Goal: Use online tool/utility: Utilize a website feature to perform a specific function

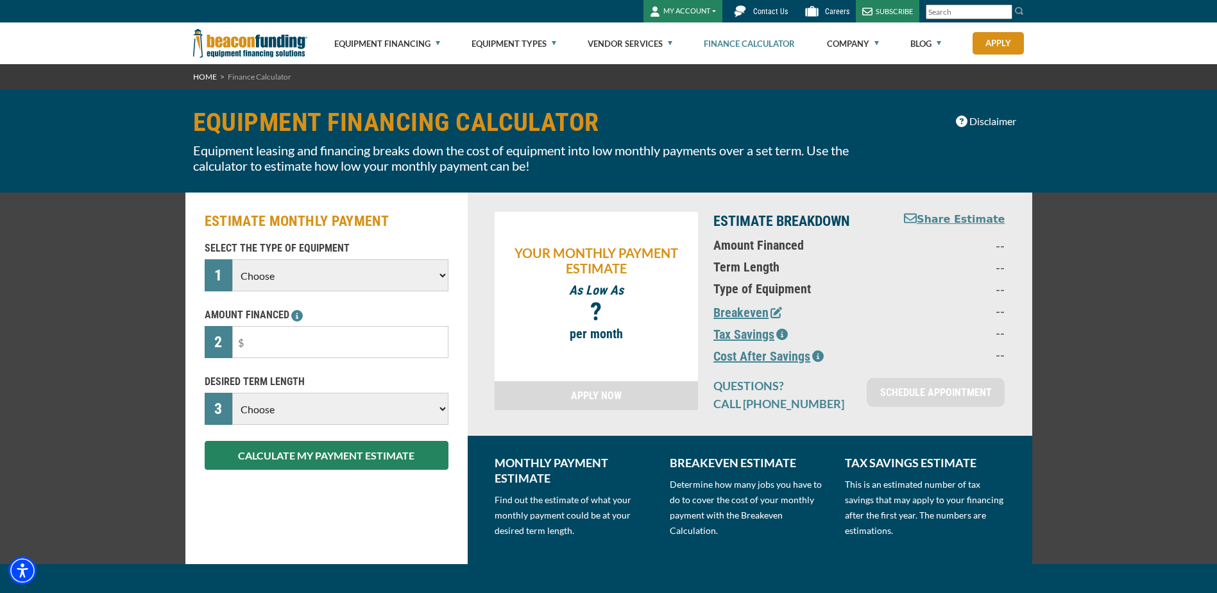
click at [407, 269] on select "Choose Backhoe Boom/Bucket Truck Chipper Commercial Mower Crane DTG/DTF Printin…" at bounding box center [340, 275] width 216 height 32
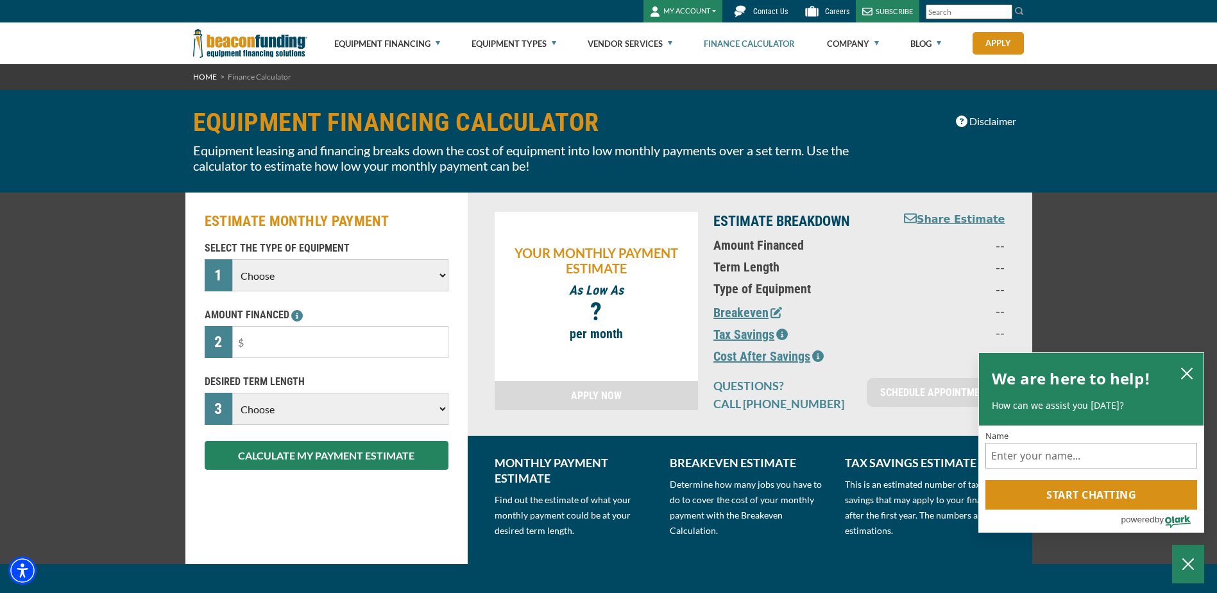
select select "5"
click at [232, 259] on select "Choose Backhoe Boom/Bucket Truck Chipper Commercial Mower Crane DTG/DTF Printin…" at bounding box center [340, 275] width 216 height 32
click at [314, 341] on input "text" at bounding box center [340, 342] width 216 height 32
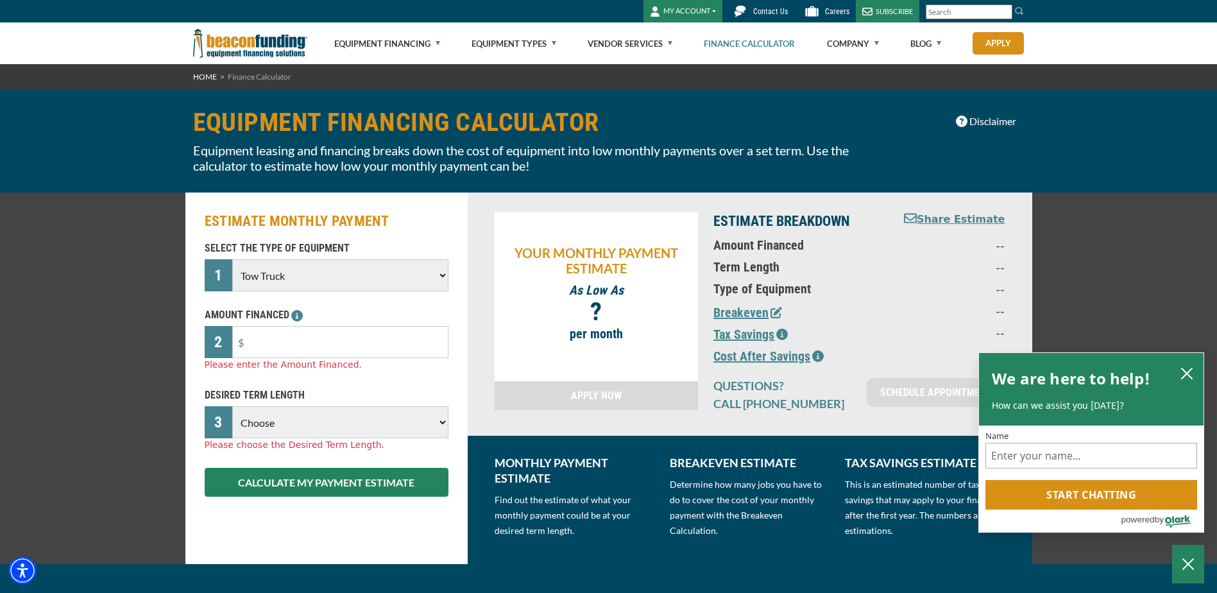
click at [391, 345] on input "text" at bounding box center [340, 342] width 216 height 32
type input "$40,000"
click at [324, 426] on div "DESIRED TERM LENGTH 3 Choose 36 Months 48 Months 60 Months Please choose the De…" at bounding box center [326, 419] width 259 height 64
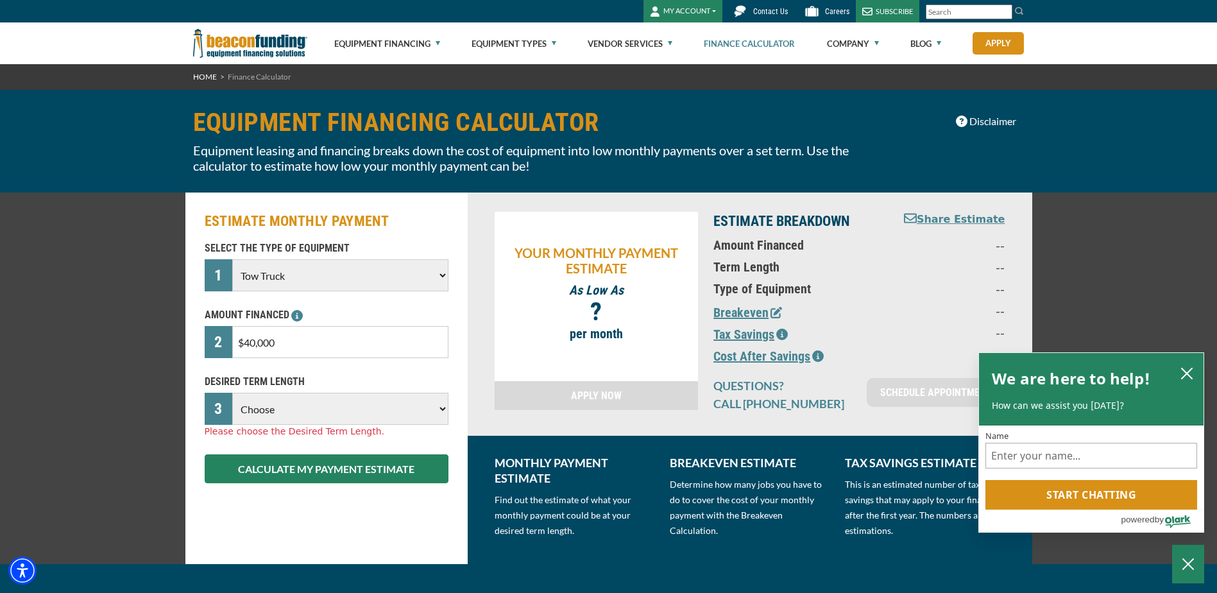
click at [341, 502] on div "ESTIMATE MONTHLY PAYMENT SELECT THE TYPE OF EQUIPMENT 1 Choose Backhoe Boom/Buc…" at bounding box center [326, 377] width 282 height 371
drag, startPoint x: 333, startPoint y: 411, endPoint x: 338, endPoint y: 424, distance: 13.8
click at [333, 411] on select "Choose 36 Months 48 Months 60 Months" at bounding box center [340, 409] width 216 height 32
select select "60"
click at [232, 393] on select "Choose 36 Months 48 Months 60 Months" at bounding box center [340, 409] width 216 height 32
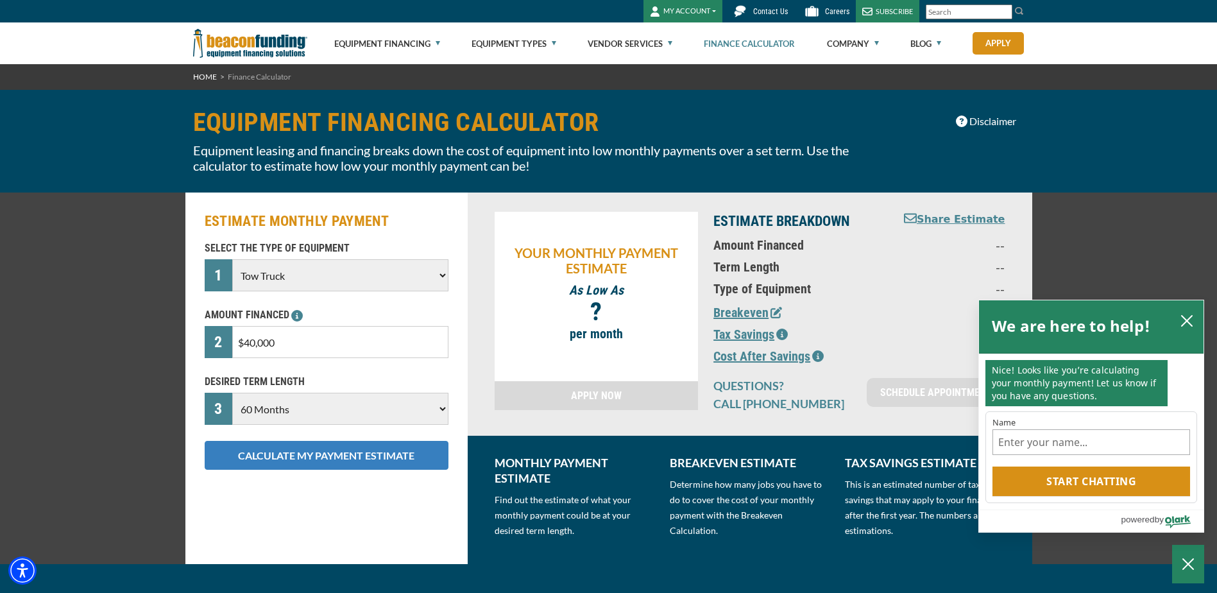
click at [357, 457] on button "CALCULATE MY PAYMENT ESTIMATE" at bounding box center [327, 455] width 244 height 29
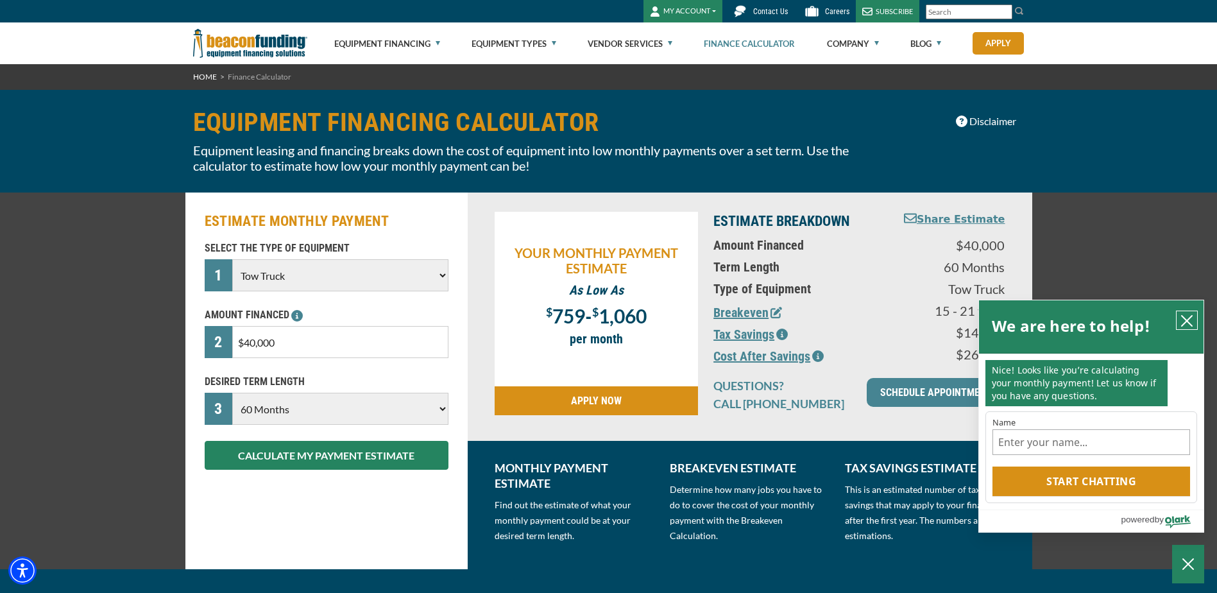
click at [1191, 321] on icon "close chatbox" at bounding box center [1186, 320] width 13 height 13
